Goal: Task Accomplishment & Management: Complete application form

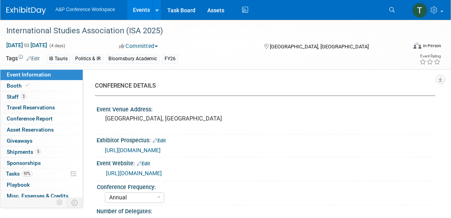
select select "Annual"
select select "Level 1"
select select "In-Person Booth"
select select "Politics & International Relations"
select select "Bloomsbury/Rowman & [PERSON_NAME]"
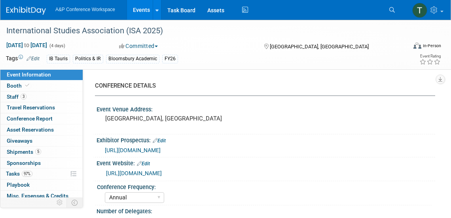
select select "[PERSON_NAME]"
select select "Networking/Commissioning"
click at [392, 10] on icon at bounding box center [392, 10] width 6 height 6
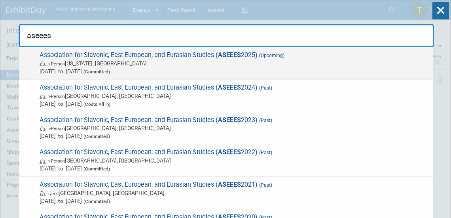
type input "aseees"
click at [197, 54] on span "Association for Slavonic, East European, and Eurasian Studies ( ASEEES 2025) (U…" at bounding box center [233, 63] width 392 height 24
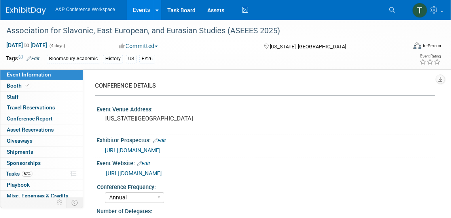
select select "Annual"
select select "Level 2"
select select "In-Person Booth"
select select "History"
select select "Bloomsbury Academic"
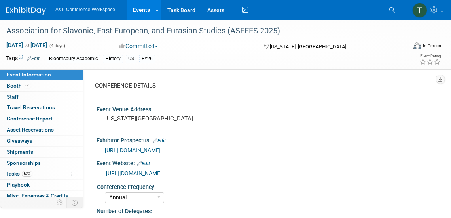
select select "[PERSON_NAME]"
select select "Networking/Commissioning"
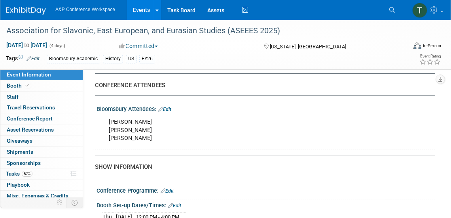
scroll to position [503, 0]
